Goal: Information Seeking & Learning: Check status

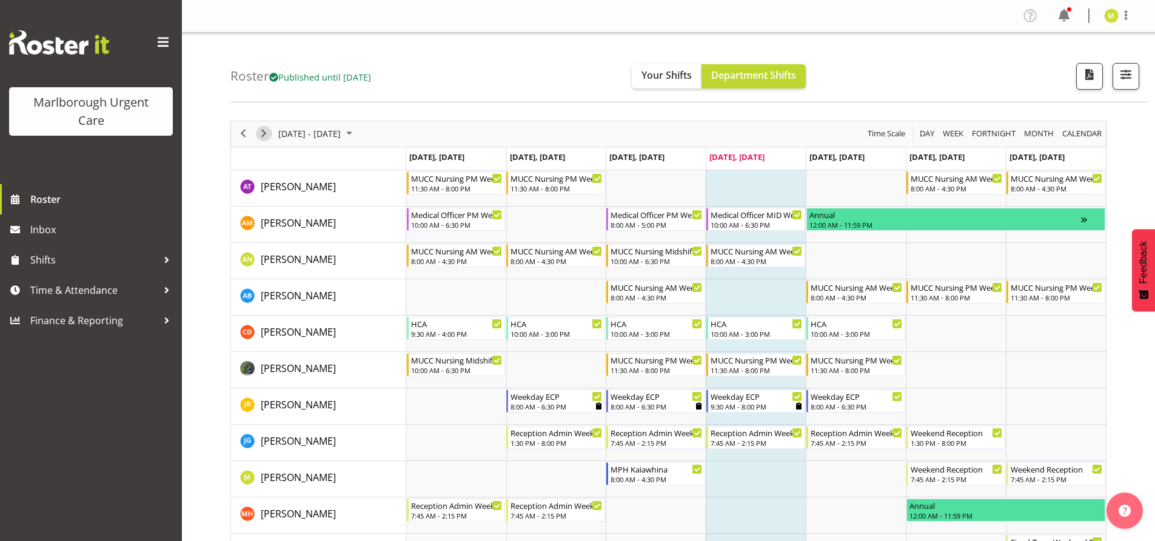
click at [266, 131] on span "Next" at bounding box center [263, 133] width 15 height 15
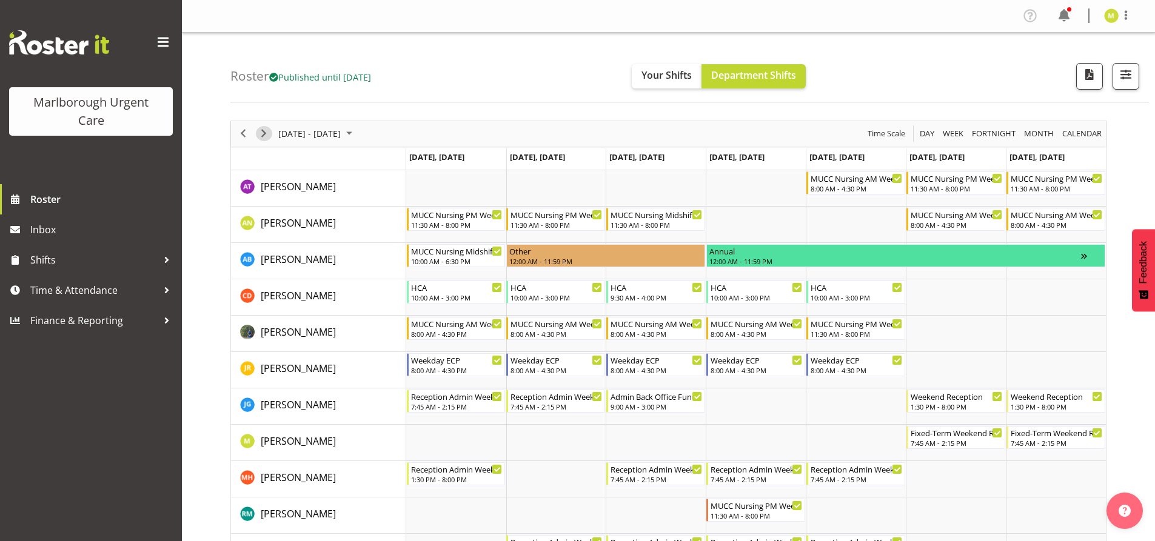
click at [265, 136] on span "Next" at bounding box center [263, 133] width 15 height 15
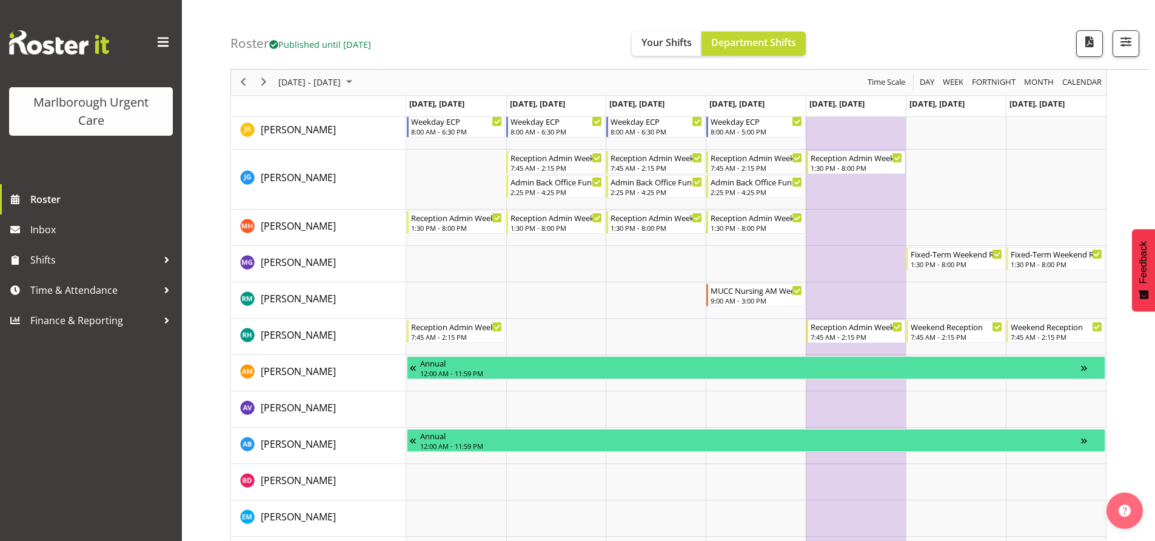
scroll to position [121, 0]
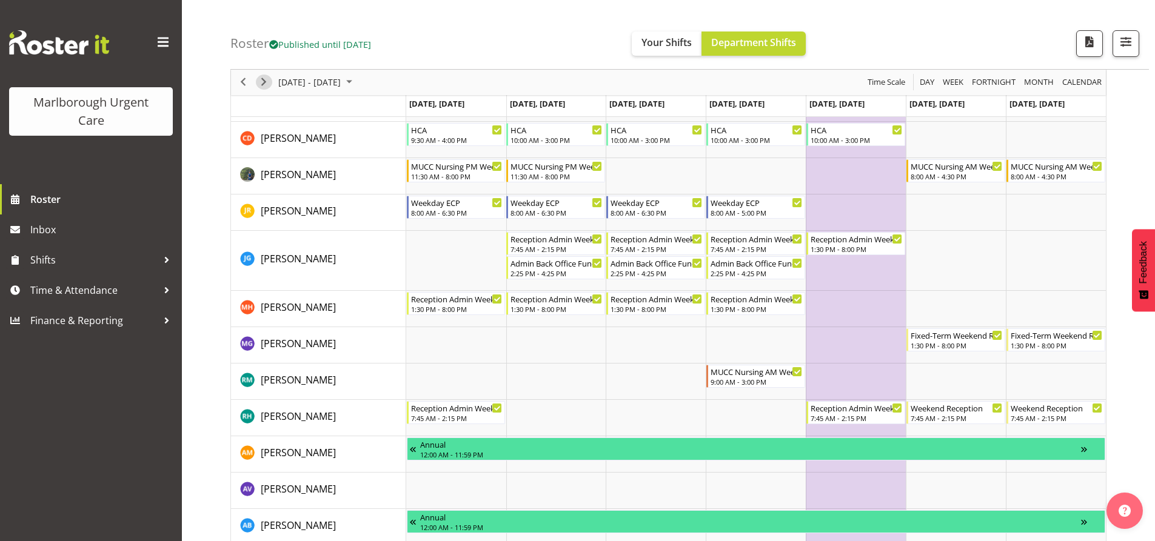
click at [263, 80] on span "Next" at bounding box center [263, 82] width 15 height 15
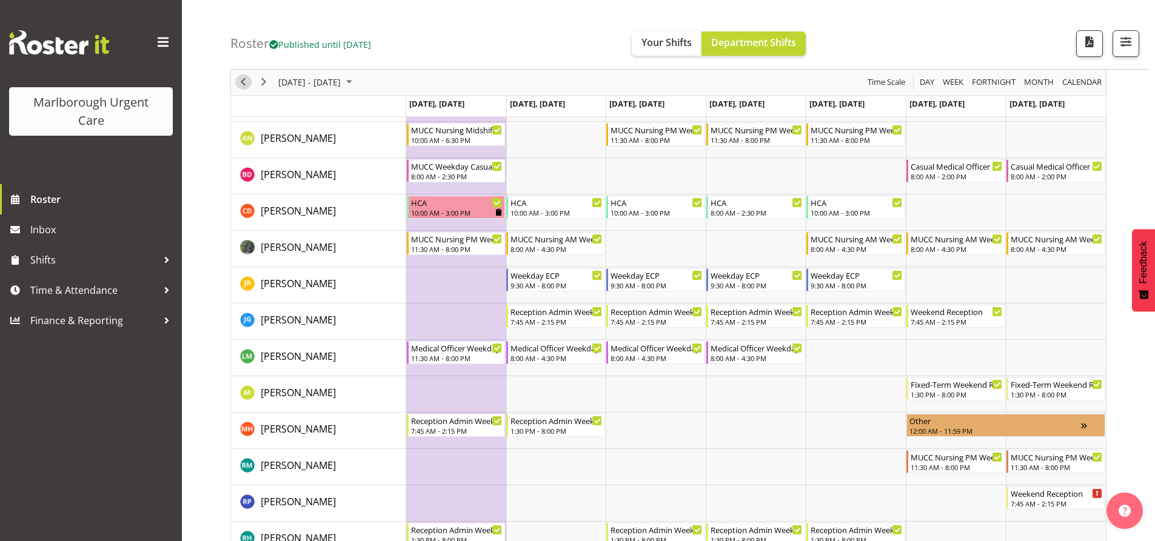
click at [240, 84] on span "Previous" at bounding box center [243, 82] width 15 height 15
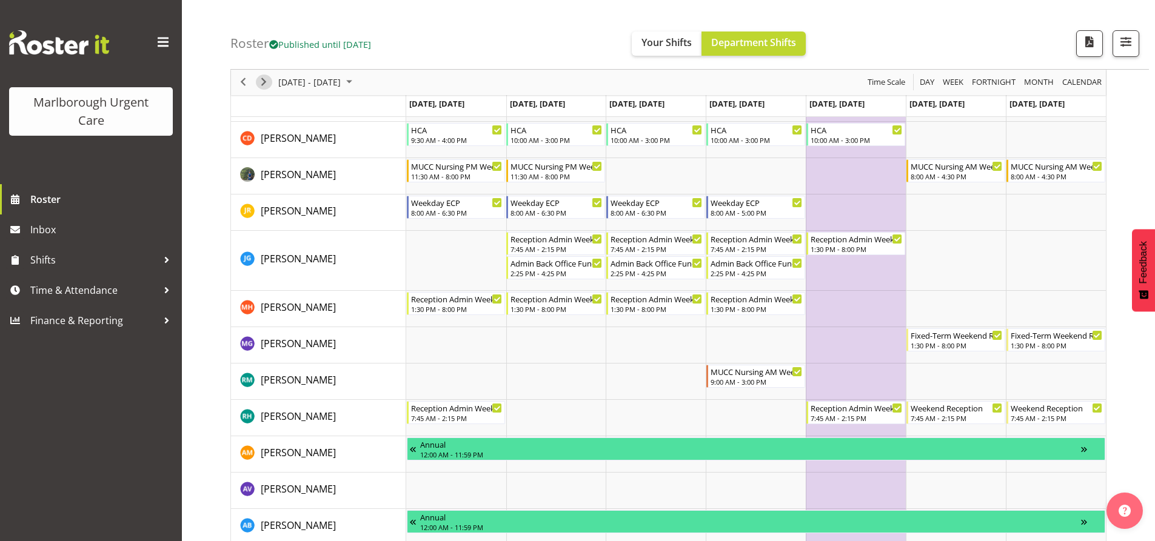
drag, startPoint x: 264, startPoint y: 84, endPoint x: 816, endPoint y: 138, distance: 554.7
click at [264, 84] on span "Next" at bounding box center [263, 82] width 15 height 15
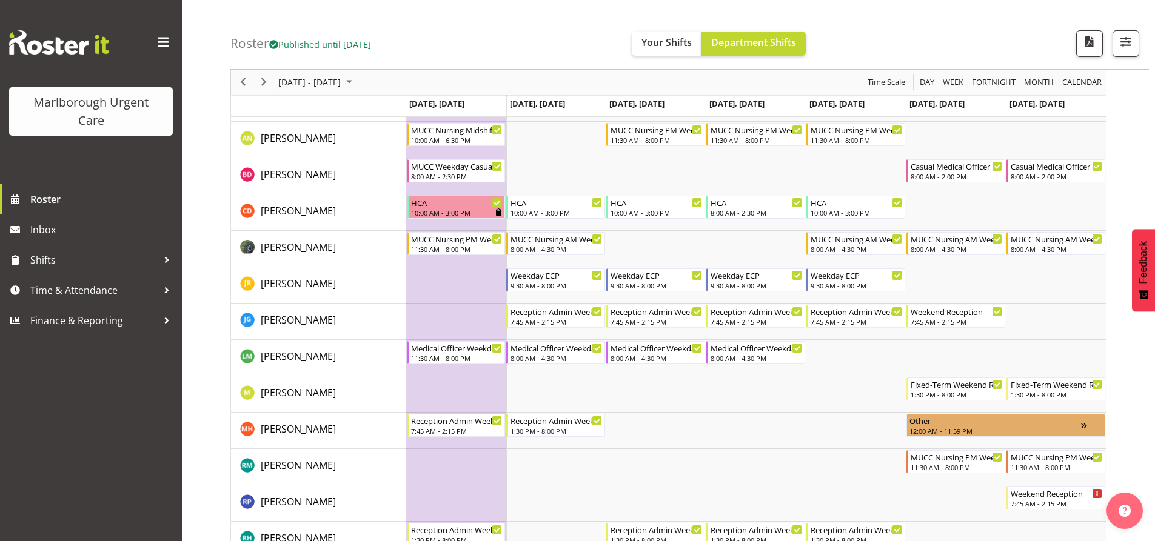
scroll to position [61, 0]
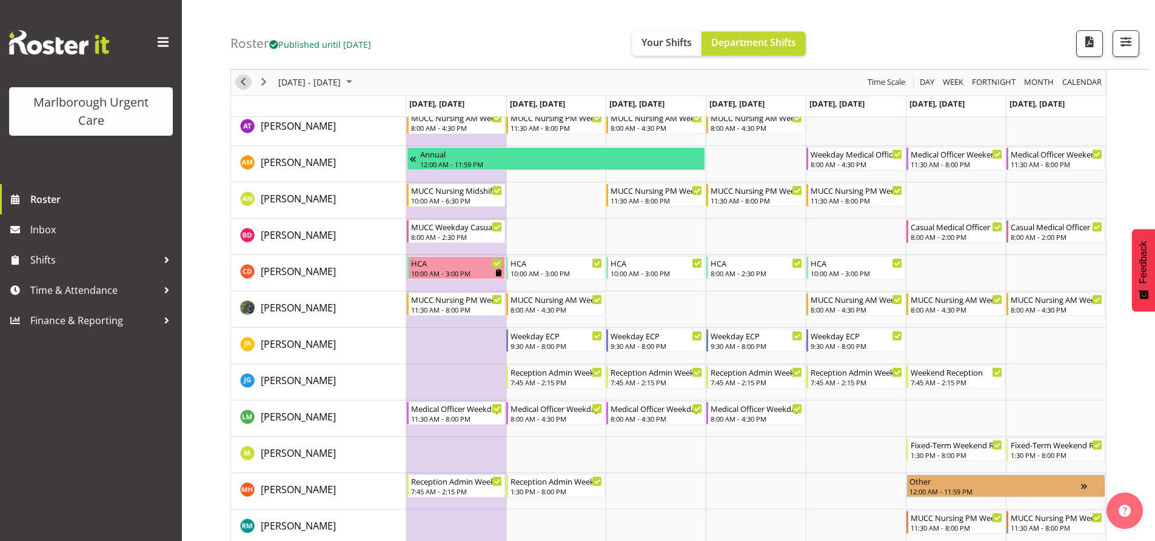
click at [236, 79] on span "Previous" at bounding box center [243, 82] width 15 height 15
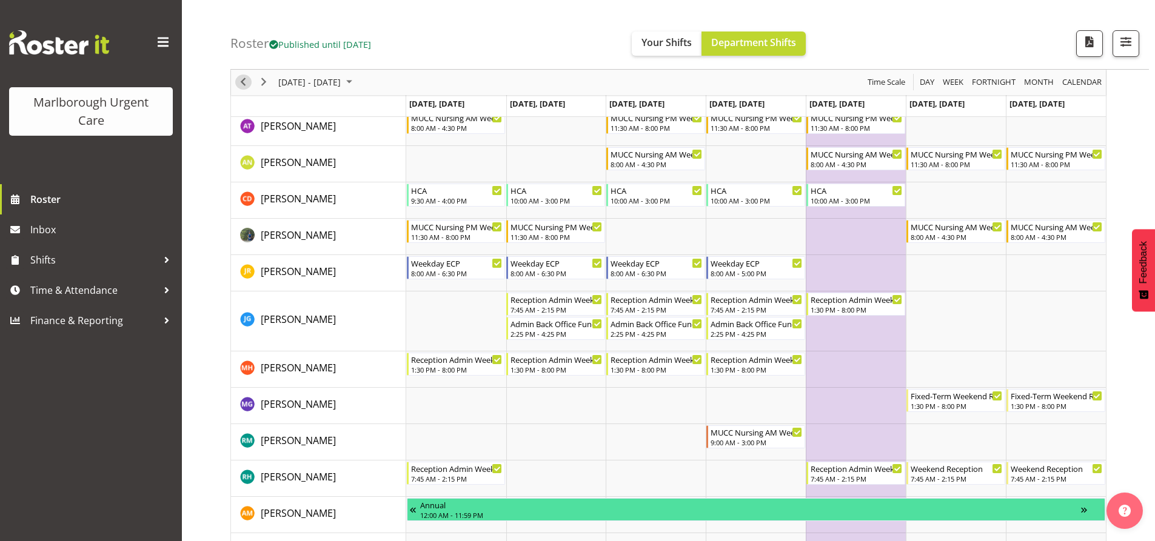
click at [244, 84] on span "Previous" at bounding box center [243, 82] width 15 height 15
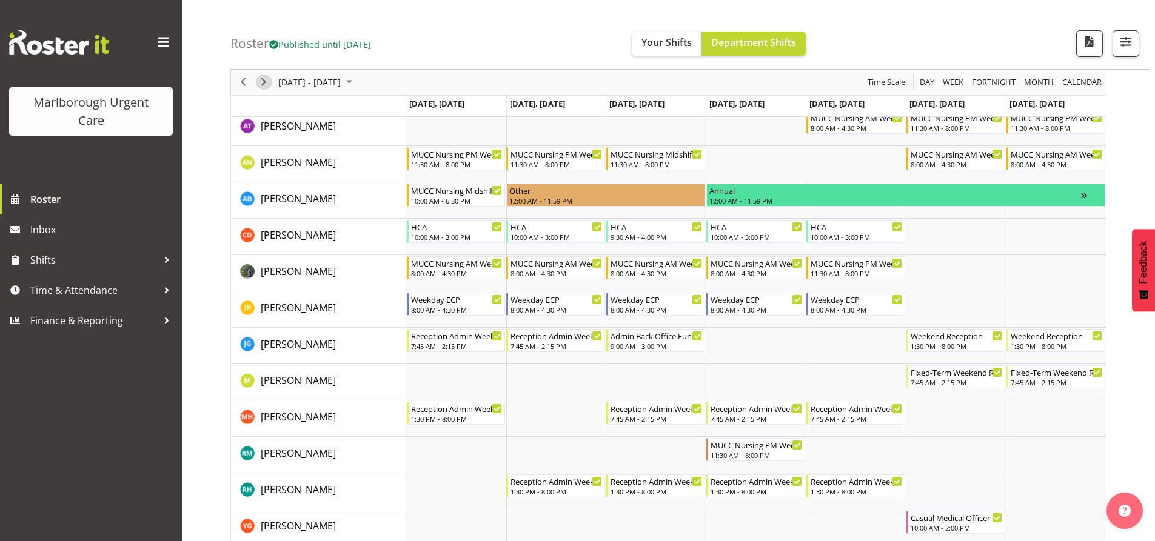
click at [268, 79] on span "Next" at bounding box center [263, 82] width 15 height 15
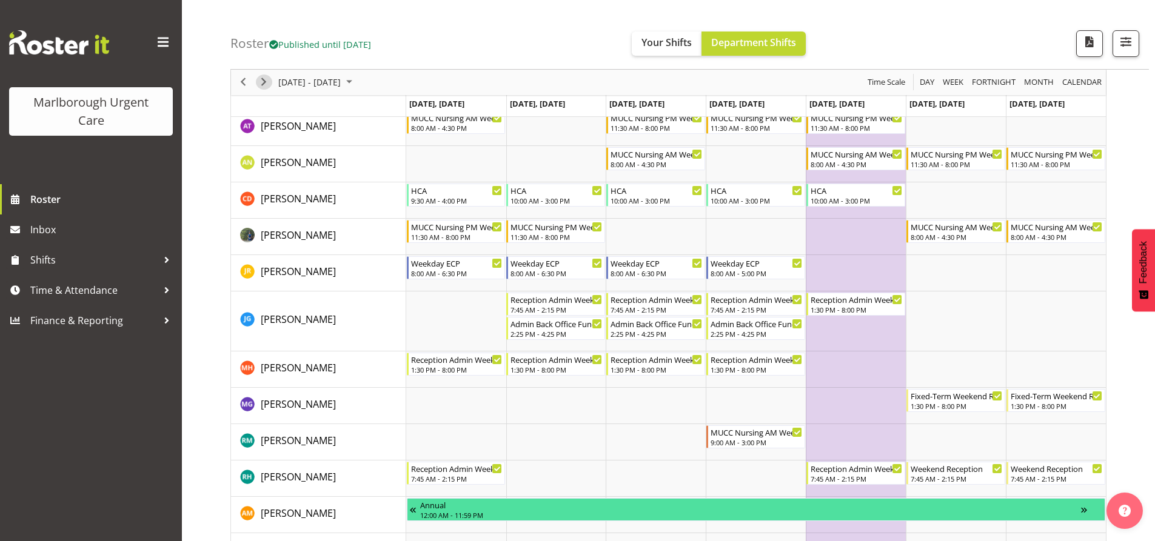
click at [267, 83] on span "Next" at bounding box center [263, 82] width 15 height 15
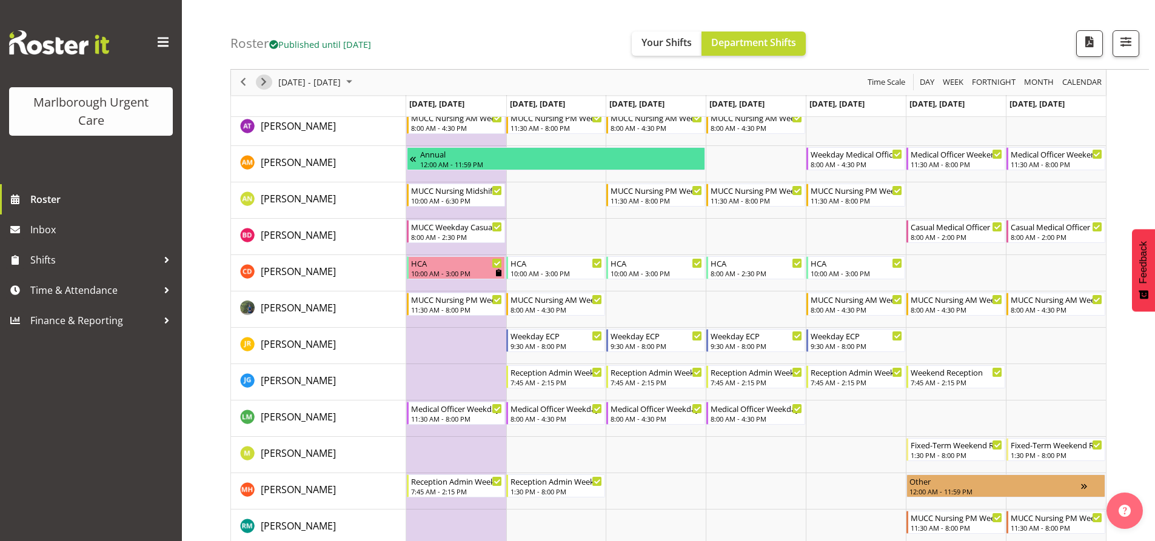
click at [267, 84] on span "Next" at bounding box center [263, 82] width 15 height 15
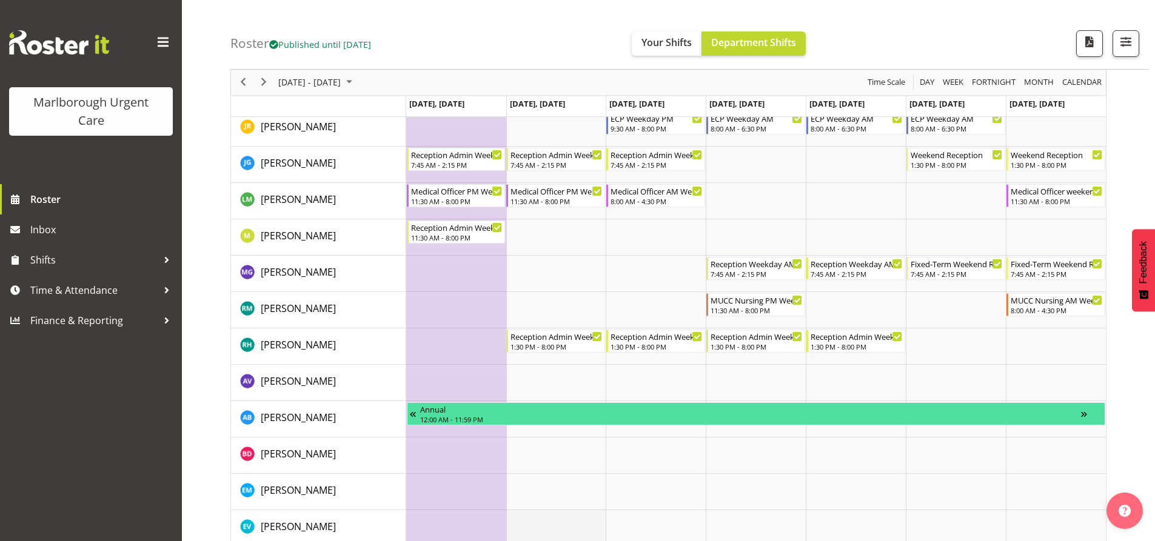
scroll to position [172, 0]
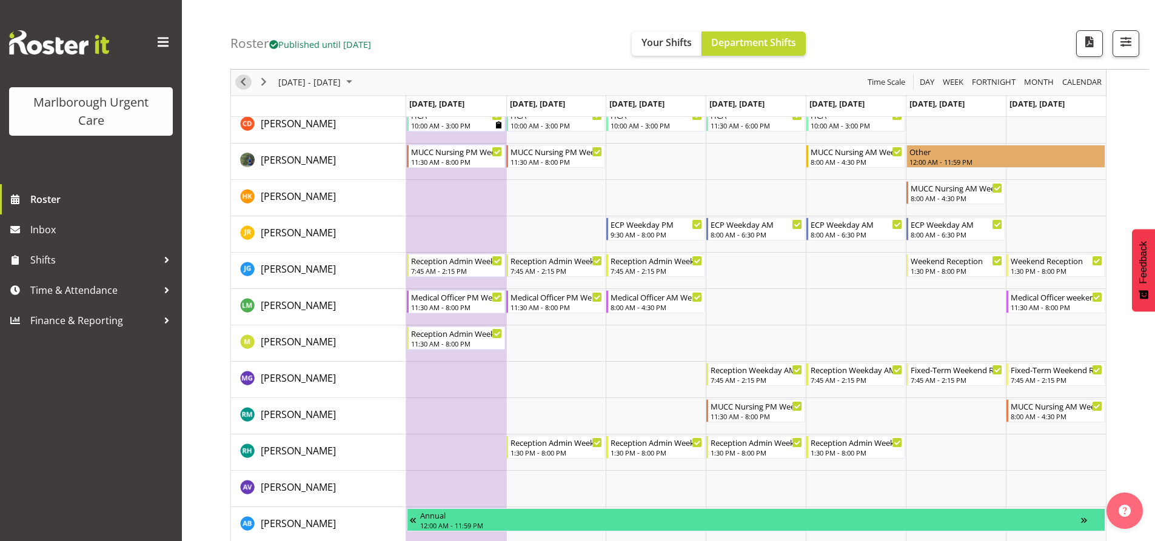
drag, startPoint x: 239, startPoint y: 84, endPoint x: 299, endPoint y: 101, distance: 62.4
click at [239, 84] on span "Previous" at bounding box center [243, 82] width 15 height 15
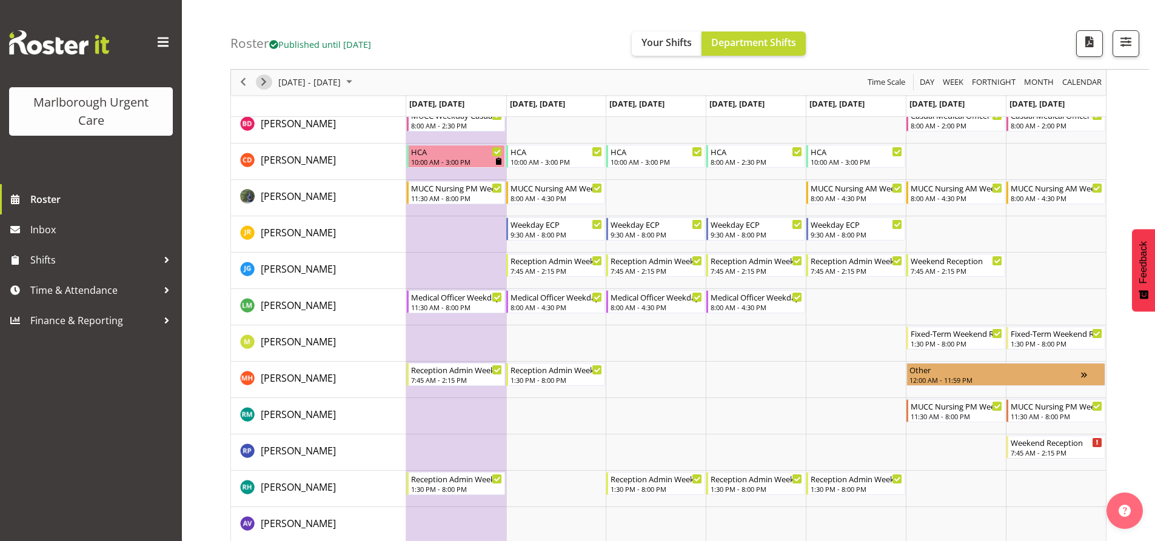
click at [269, 80] on span "Next" at bounding box center [263, 82] width 15 height 15
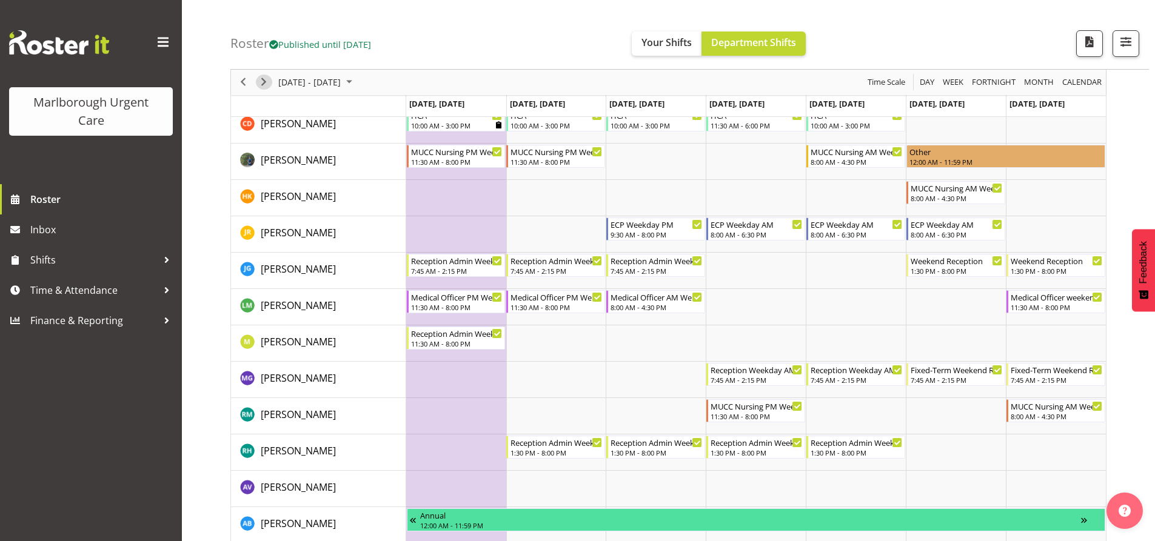
click at [264, 82] on span "Next" at bounding box center [263, 82] width 15 height 15
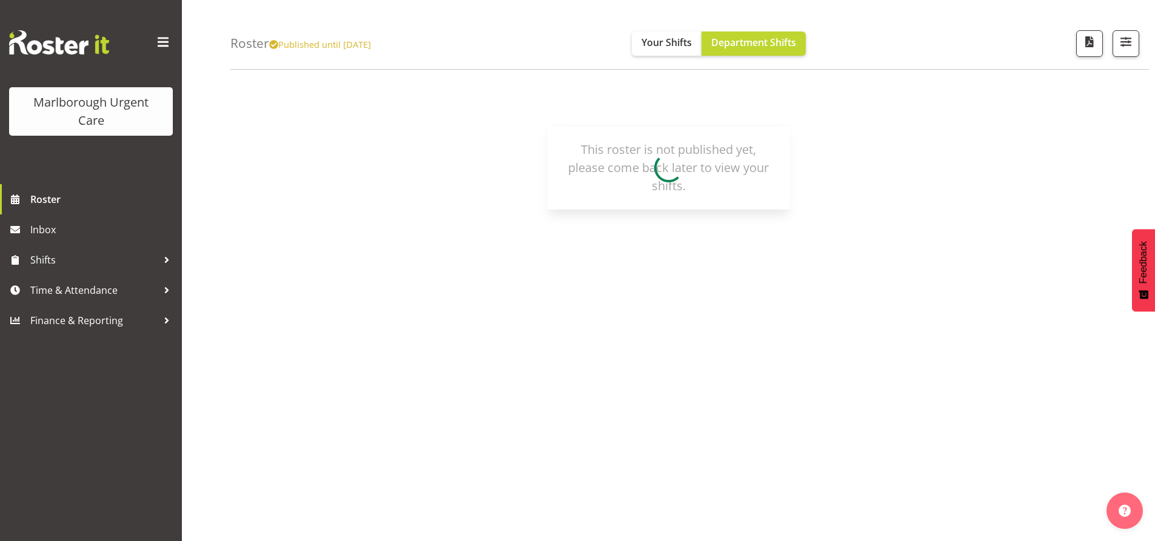
scroll to position [55, 0]
click at [790, 47] on span "Department Shifts" at bounding box center [753, 42] width 85 height 13
click at [236, 43] on h4 "Roster Published until [DATE]" at bounding box center [300, 43] width 141 height 14
click at [262, 45] on h4 "Roster Published until [DATE]" at bounding box center [300, 43] width 141 height 14
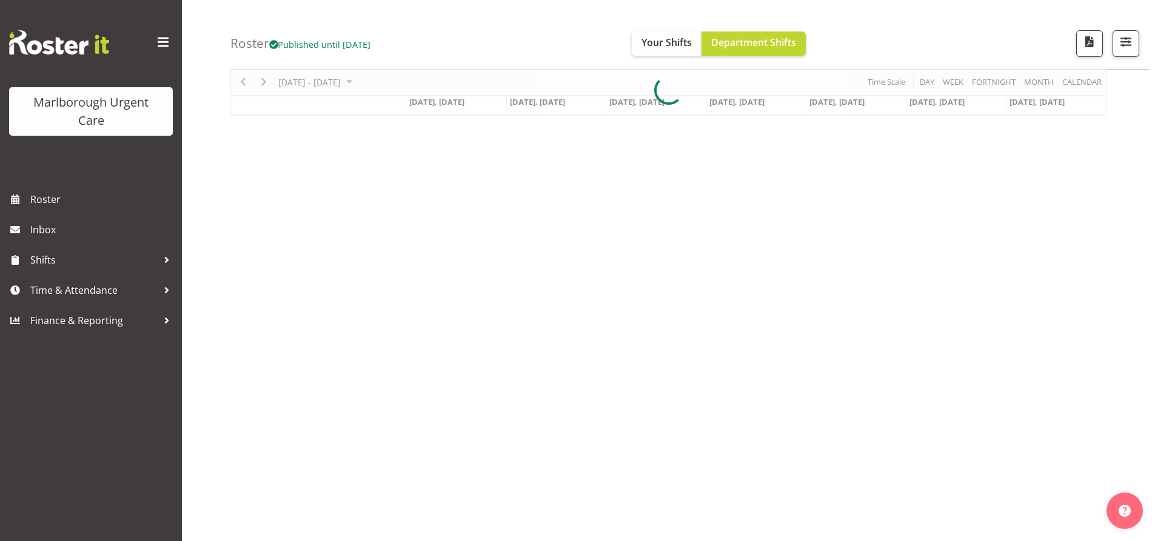
scroll to position [55, 0]
